Goal: Transaction & Acquisition: Purchase product/service

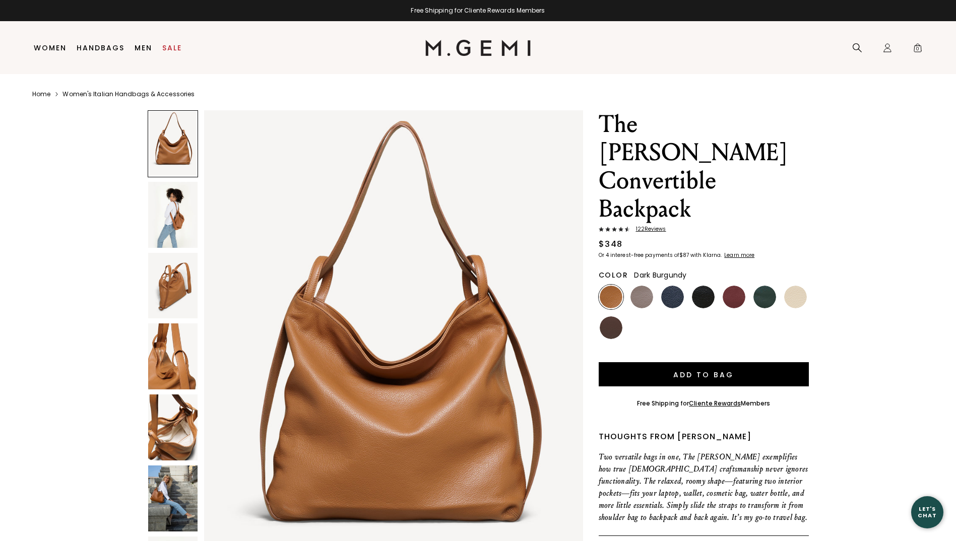
click at [734, 286] on img at bounding box center [734, 297] width 23 height 23
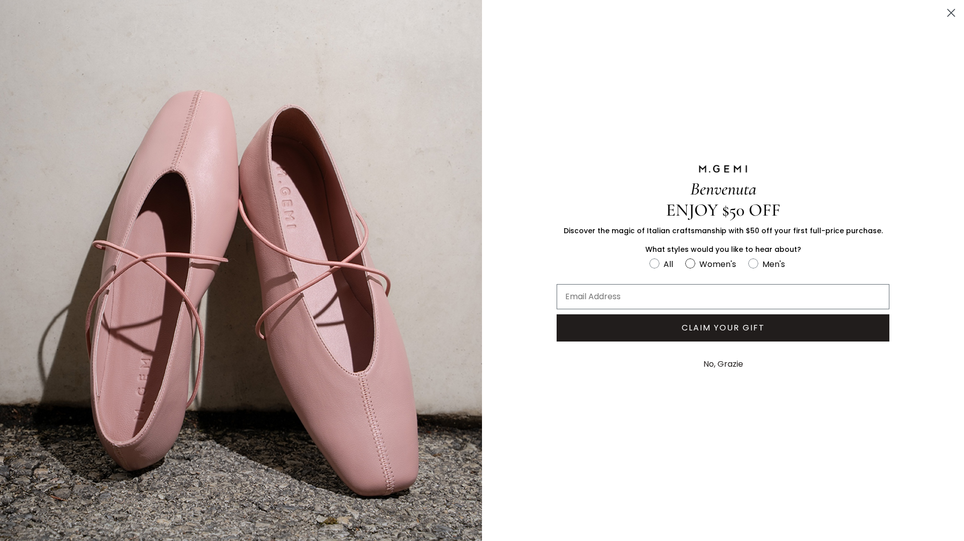
click at [688, 265] on circle "FULLSCREEN Form" at bounding box center [690, 264] width 10 height 10
click at [649, 258] on input "Women's" at bounding box center [649, 257] width 1 height 1
radio input "true"
click at [722, 362] on button "No, Grazie" at bounding box center [723, 364] width 50 height 25
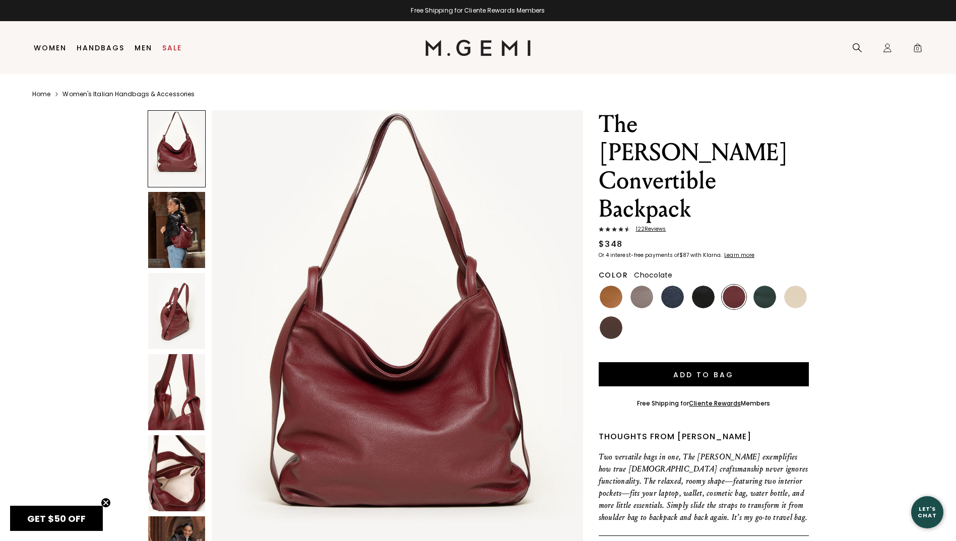
click at [611, 317] on img at bounding box center [611, 328] width 23 height 23
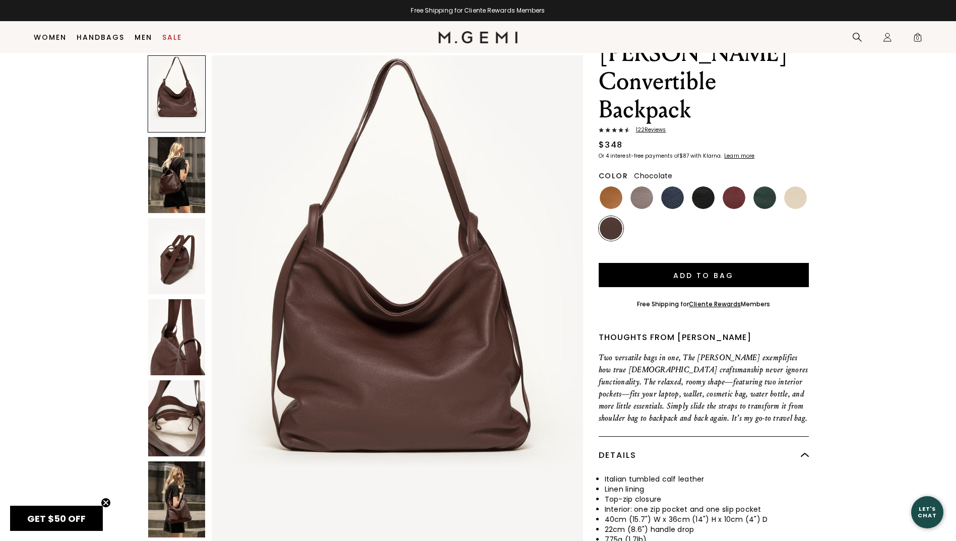
scroll to position [68, 0]
